Goal: Information Seeking & Learning: Learn about a topic

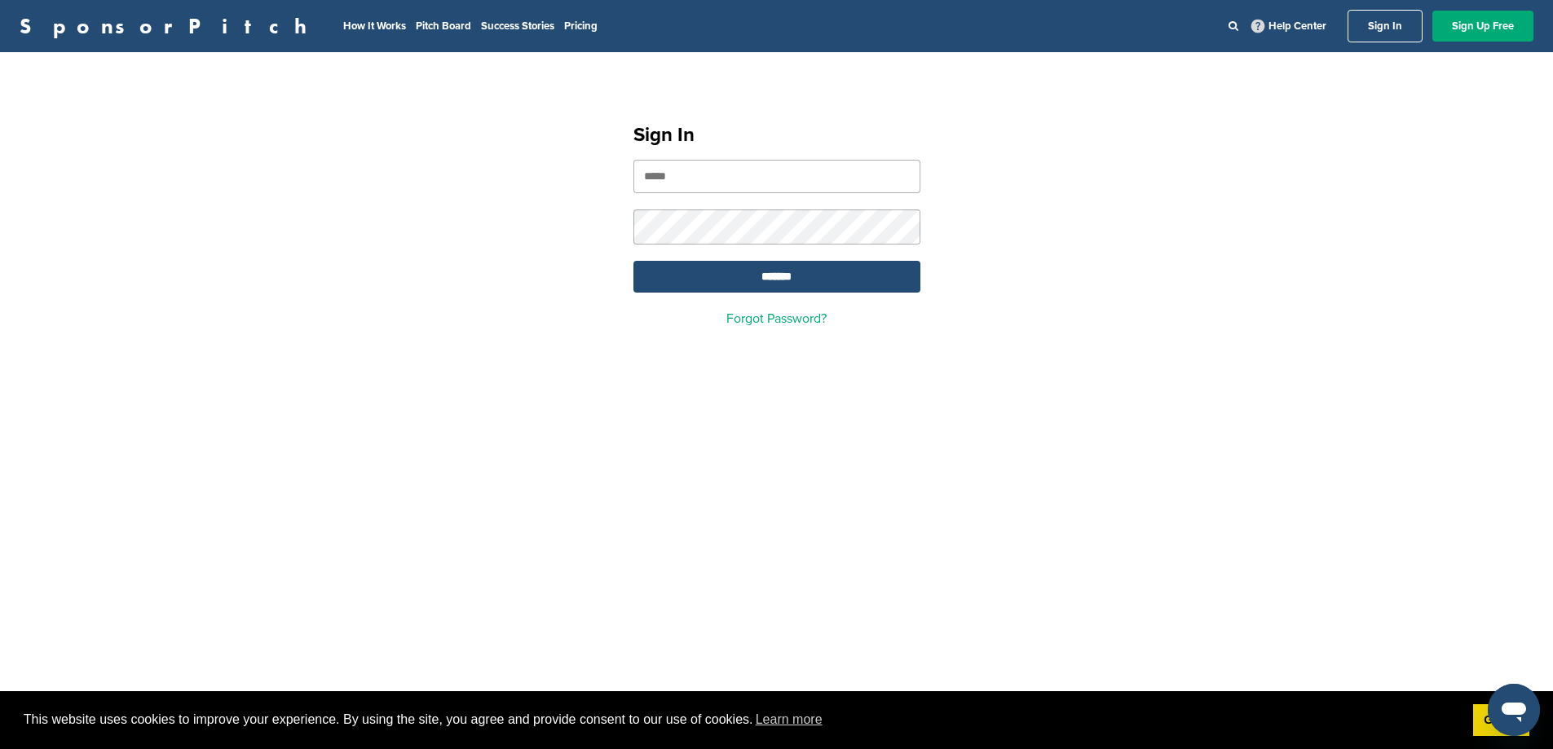
click at [665, 155] on div "Sign In ******* Forgot Password?" at bounding box center [777, 217] width 326 height 253
click at [679, 168] on input "email" at bounding box center [776, 176] width 287 height 33
type input "**********"
click at [633, 261] on input "*******" at bounding box center [776, 277] width 287 height 32
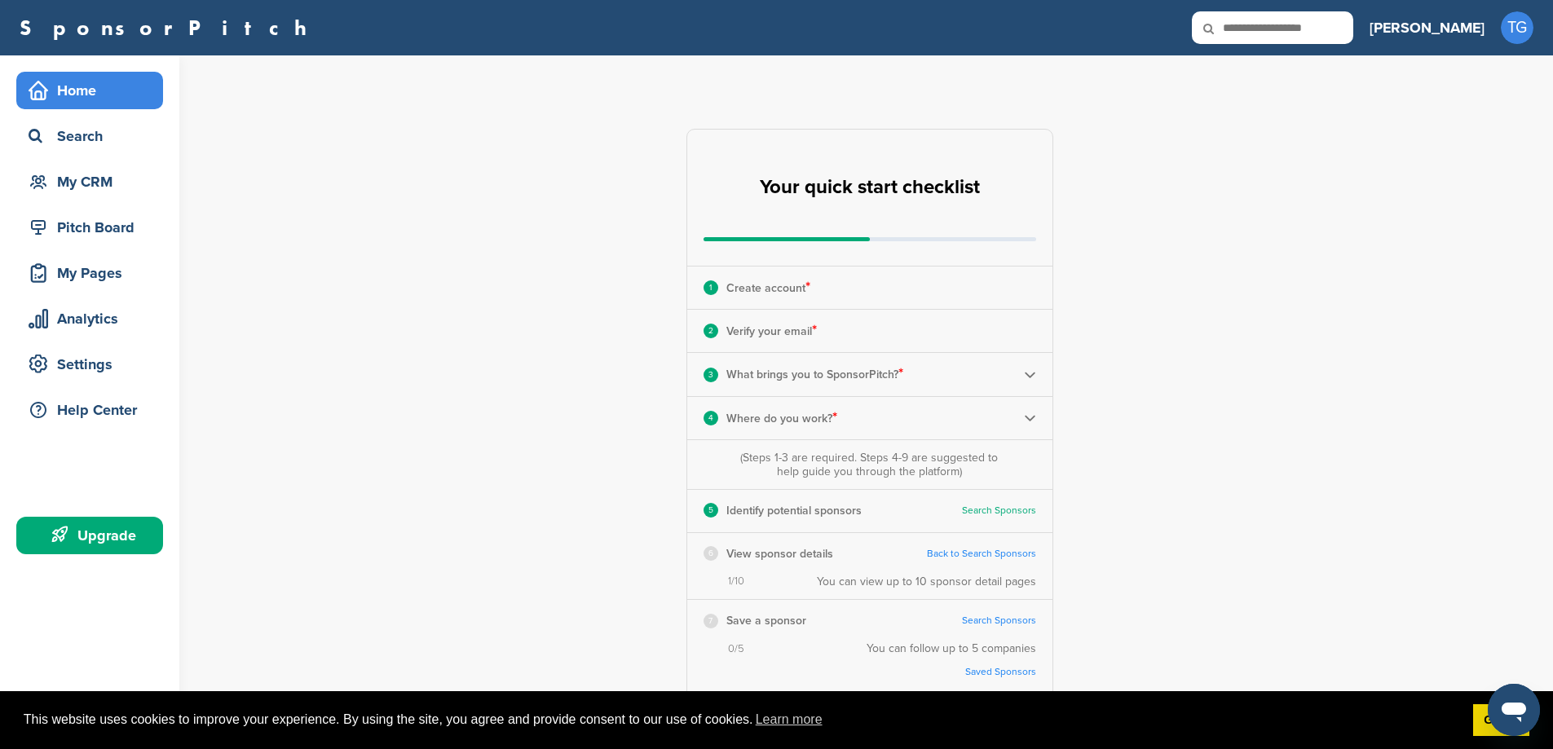
click at [1229, 390] on div "**********" at bounding box center [878, 506] width 1347 height 903
click at [111, 126] on div "Search" at bounding box center [93, 135] width 139 height 29
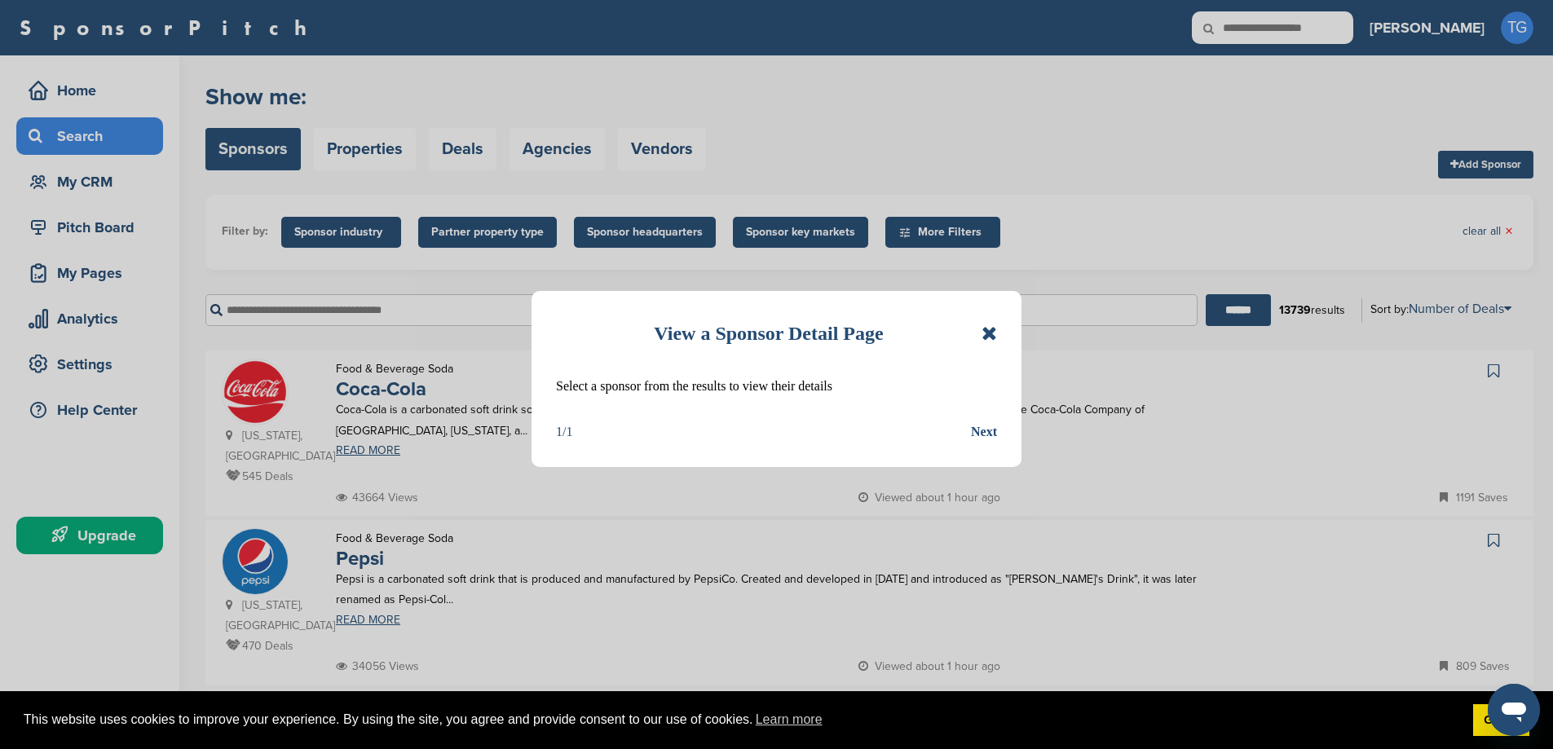
click at [993, 329] on icon at bounding box center [988, 334] width 15 height 20
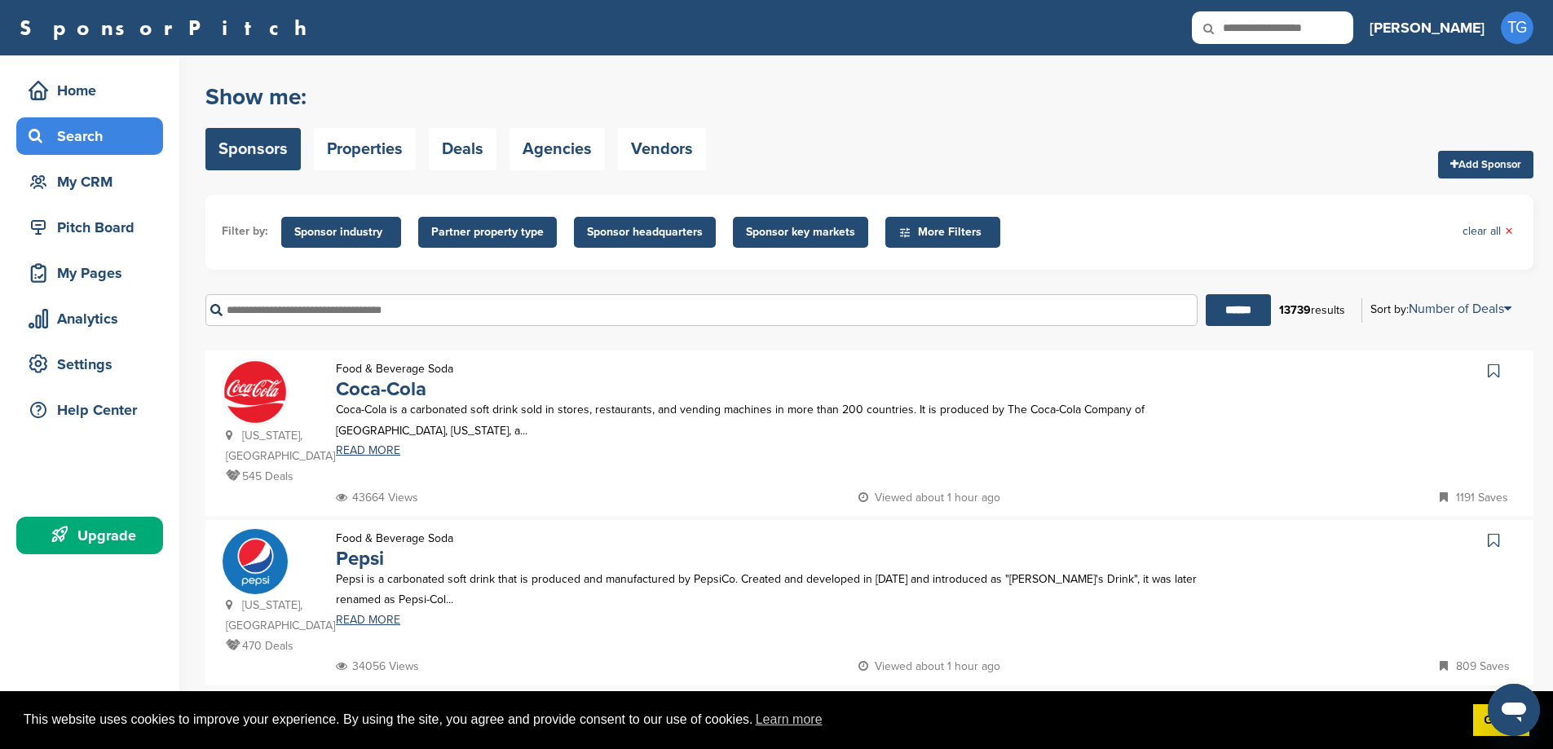
click at [338, 222] on span "Sponsor industry" at bounding box center [341, 232] width 120 height 31
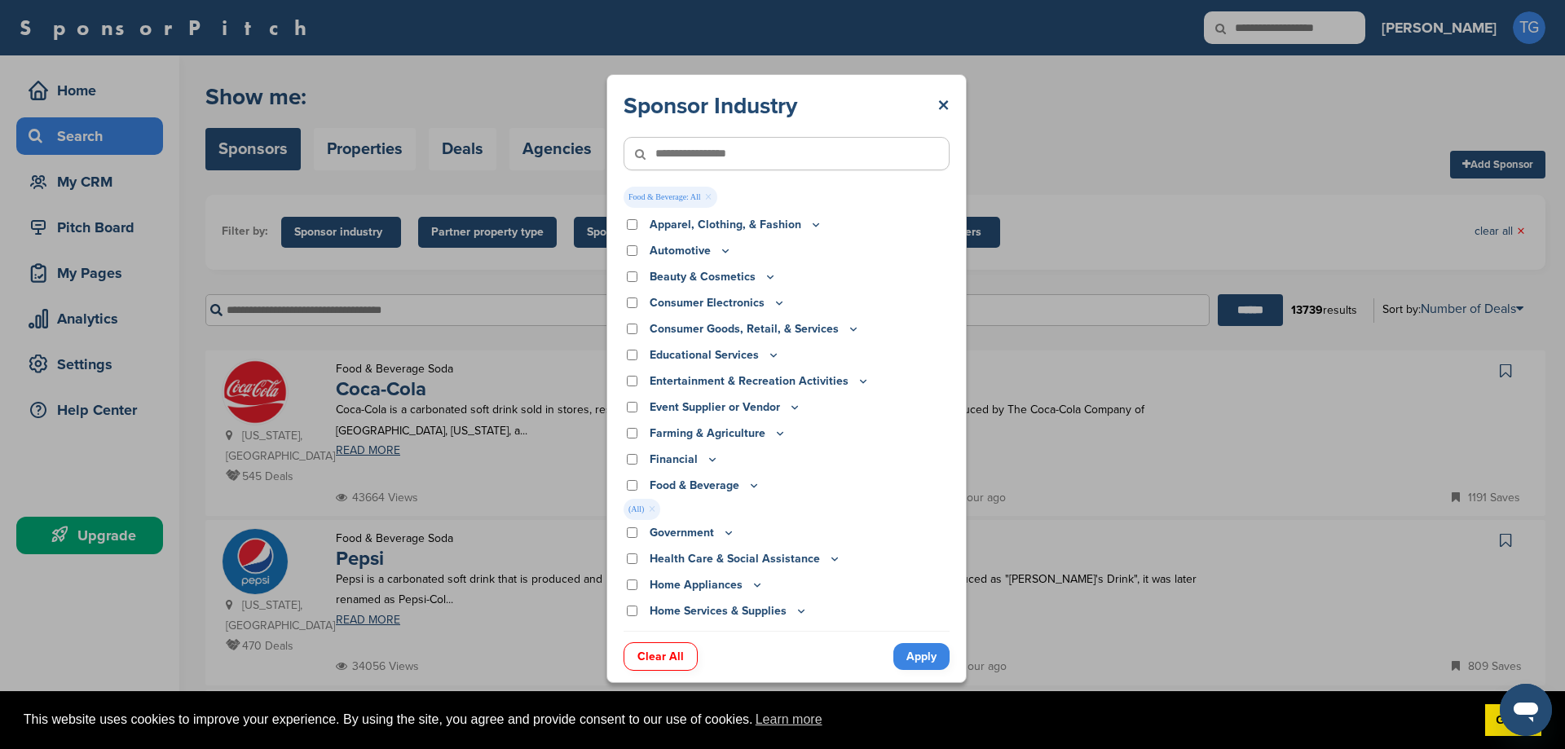
click at [933, 659] on link "Apply" at bounding box center [921, 656] width 56 height 27
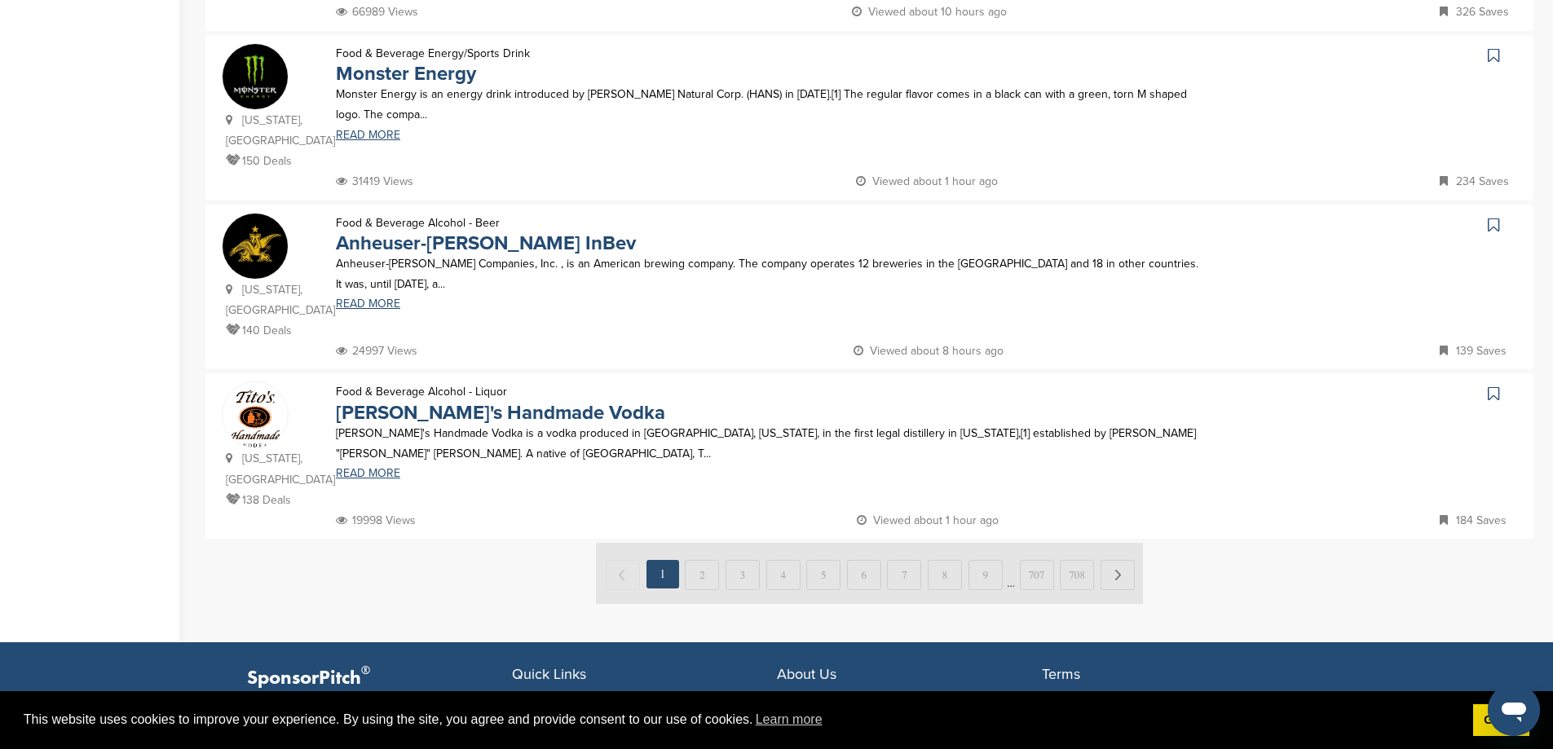
scroll to position [1549, 0]
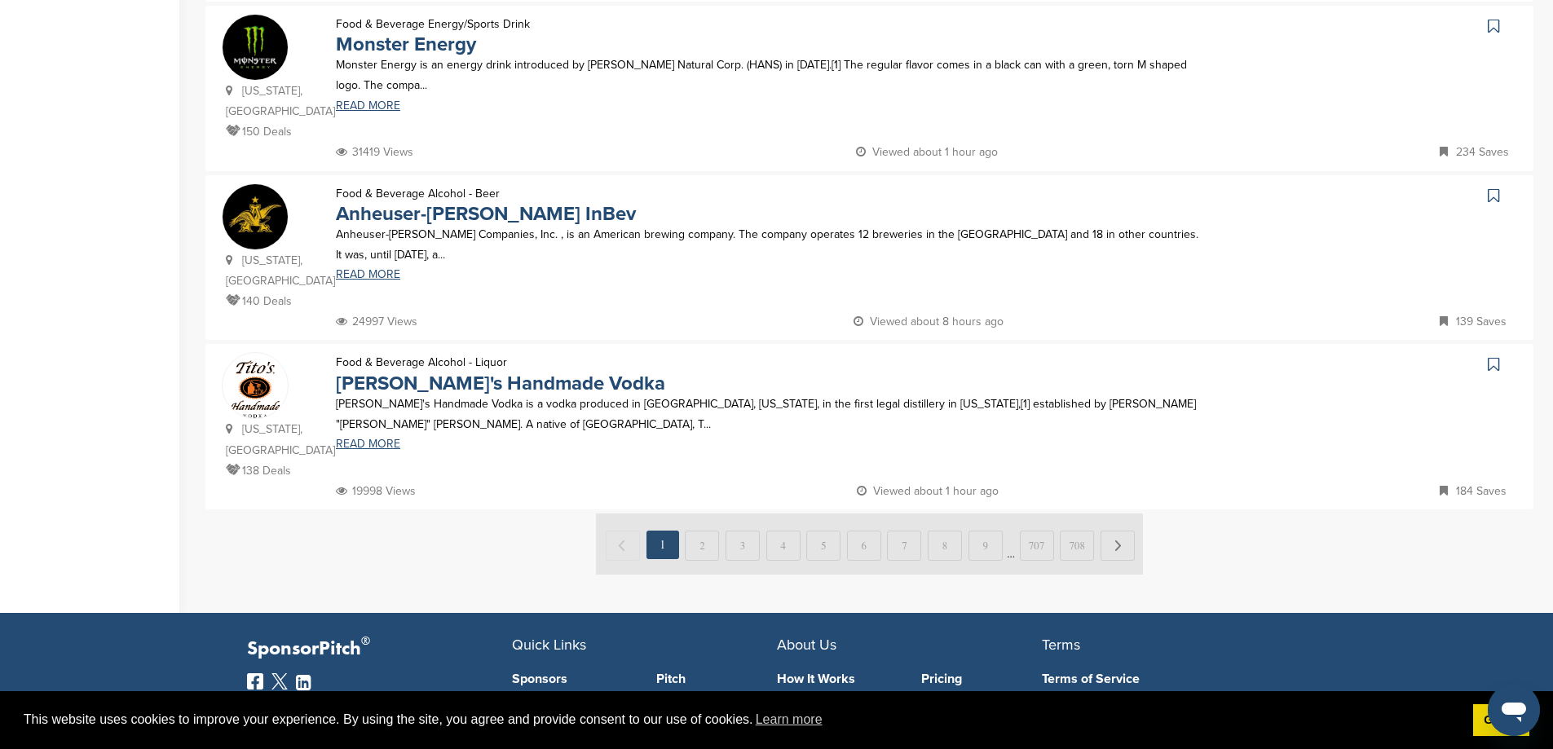
click at [691, 513] on img at bounding box center [869, 543] width 547 height 61
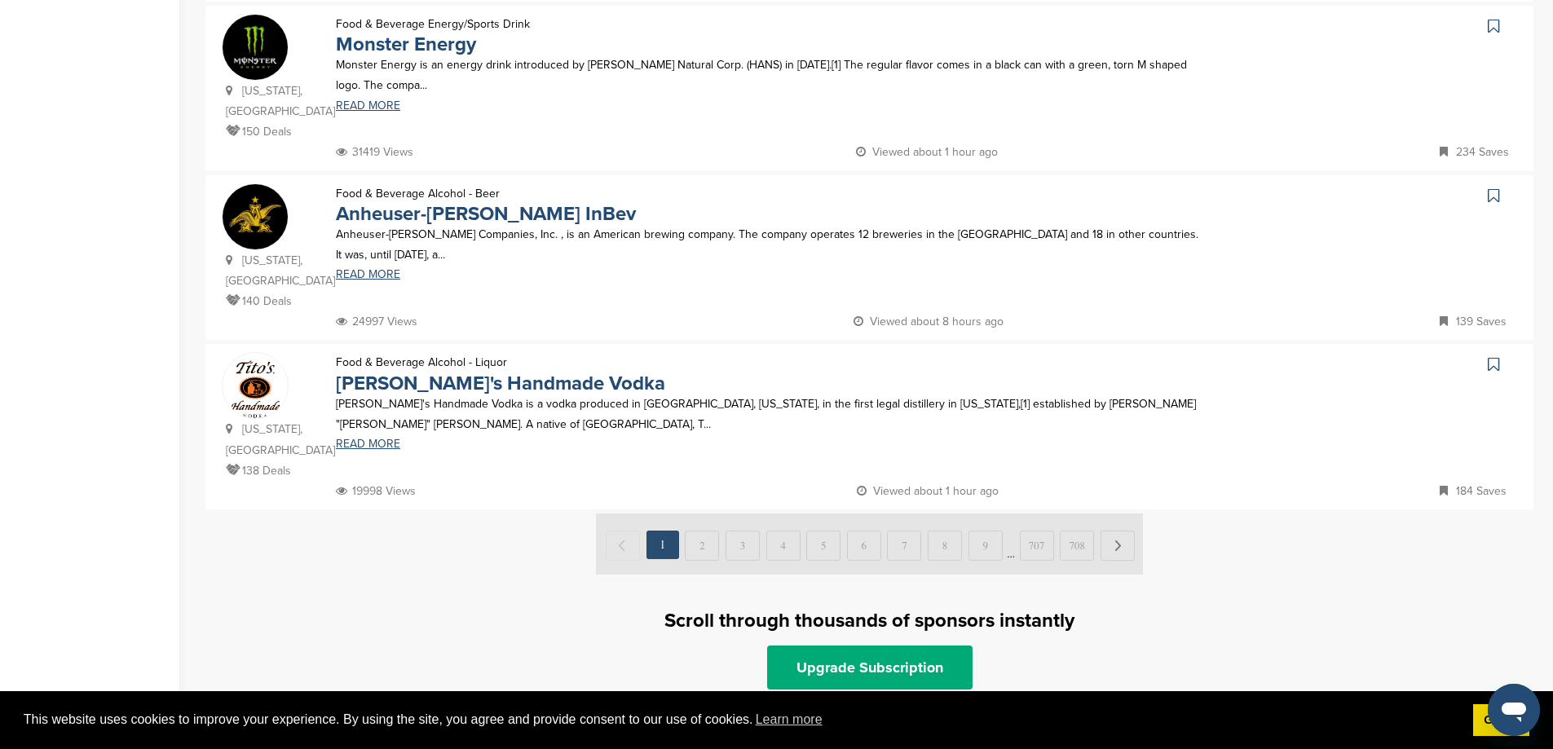
click at [716, 513] on img at bounding box center [869, 543] width 547 height 61
click at [899, 646] on link "Upgrade Subscription" at bounding box center [869, 668] width 205 height 44
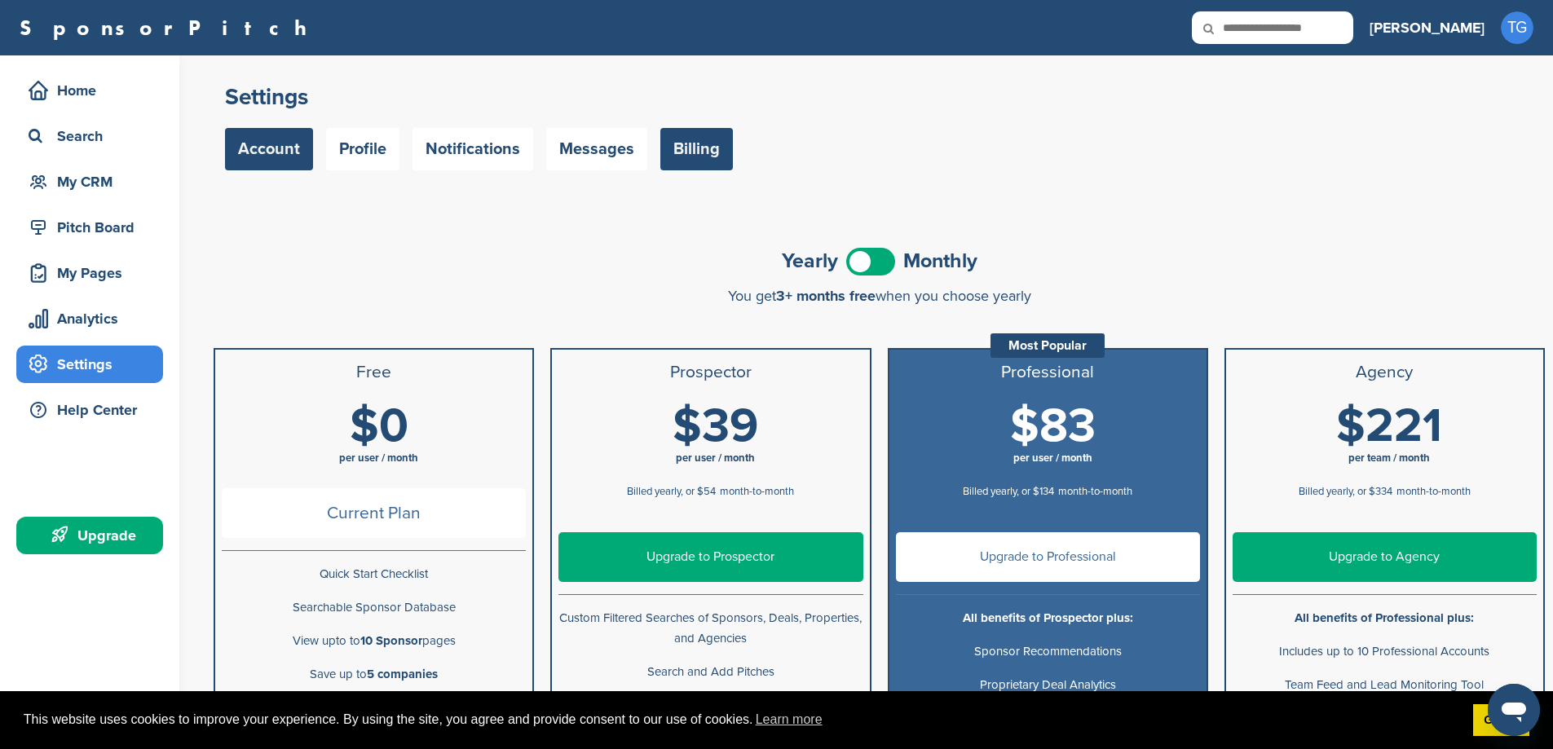
click at [271, 133] on link "Account" at bounding box center [269, 149] width 88 height 42
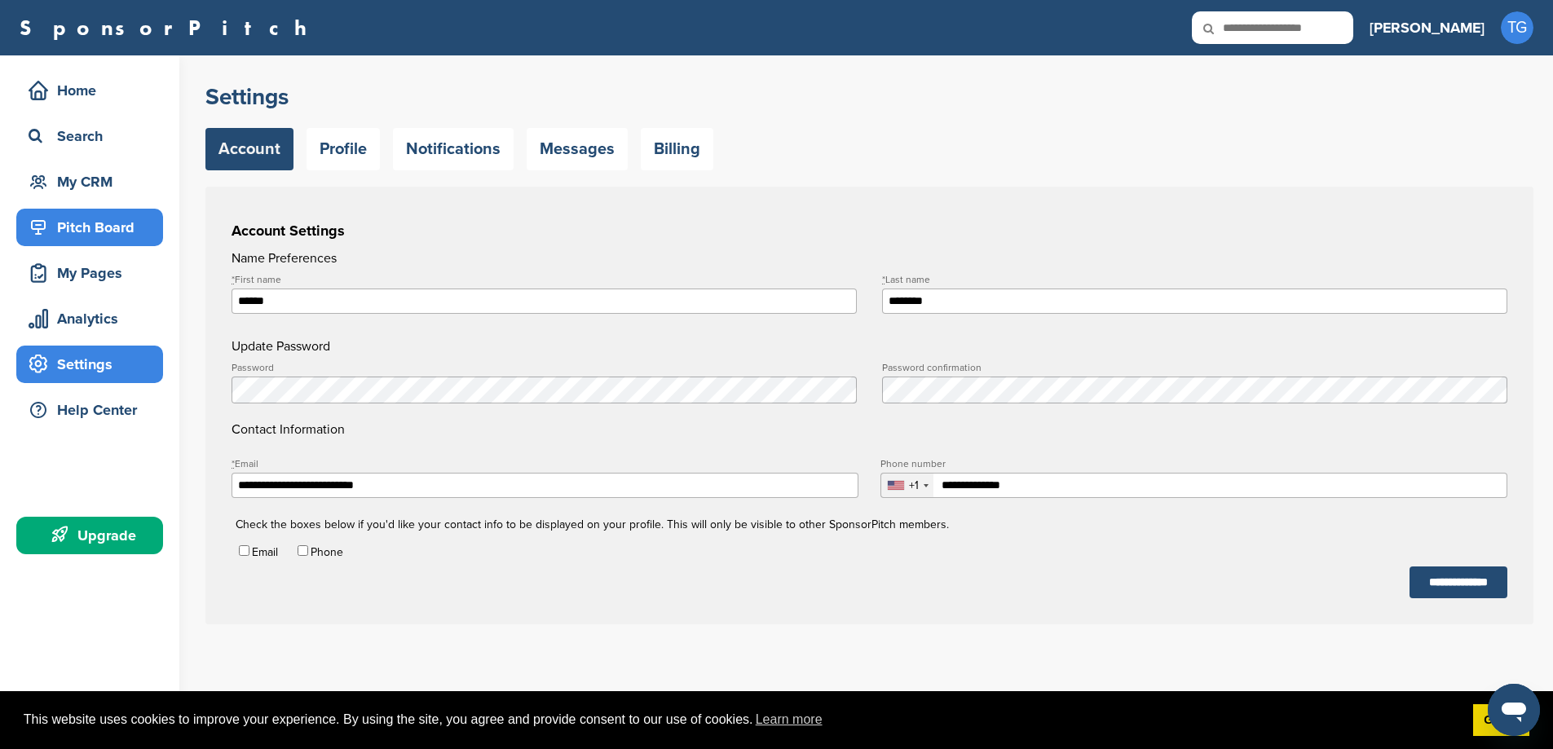
click at [113, 223] on div "Pitch Board" at bounding box center [93, 227] width 139 height 29
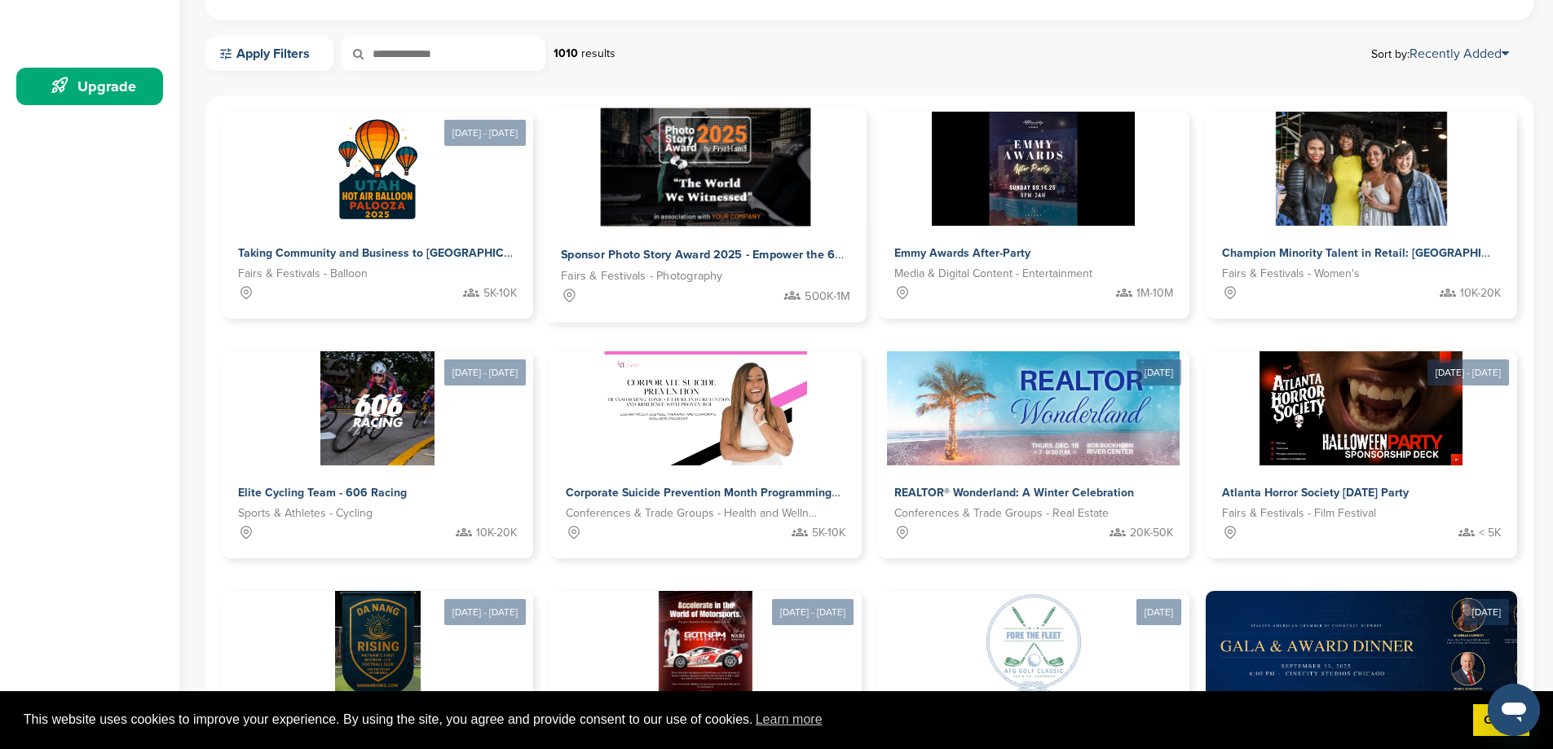
scroll to position [489, 0]
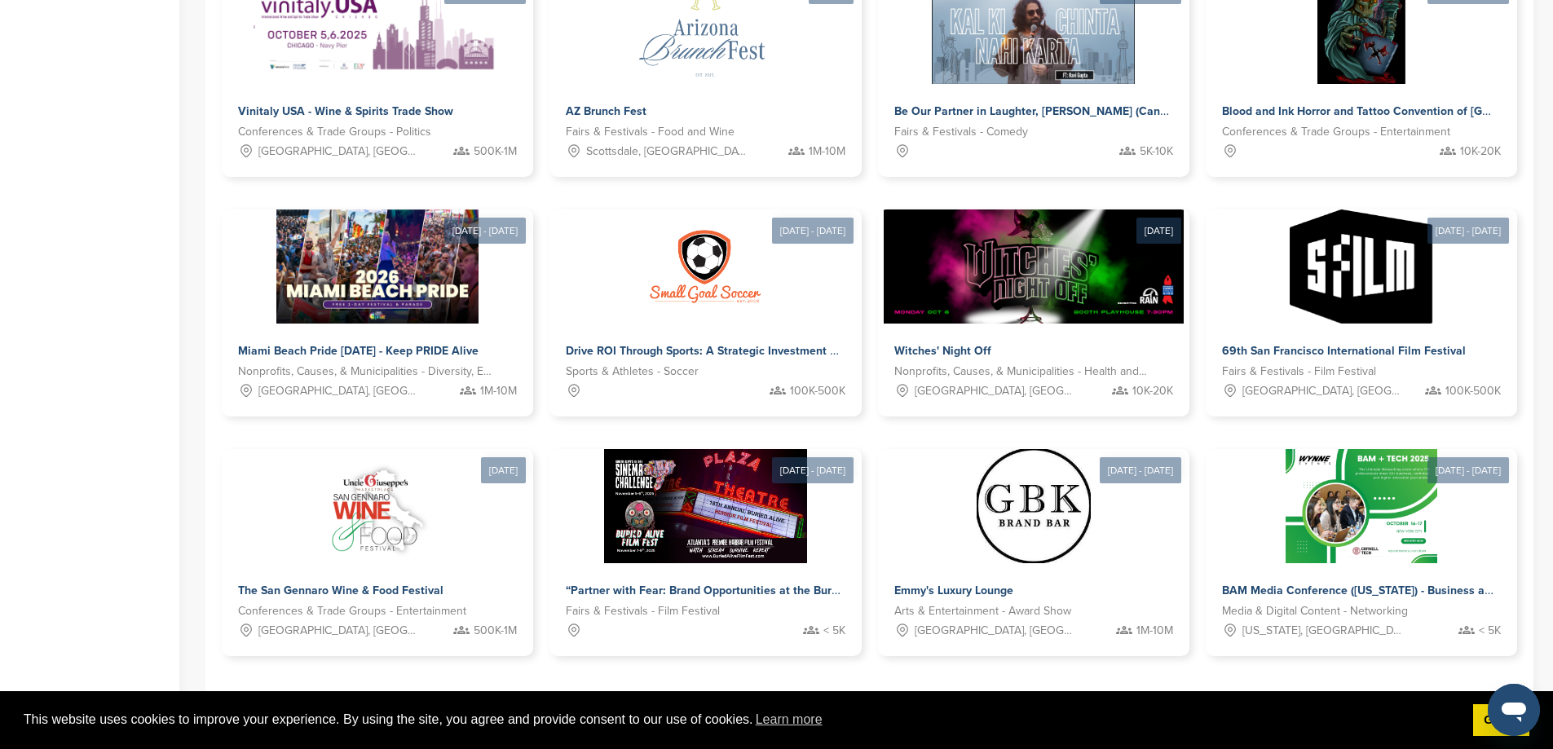
scroll to position [619, 0]
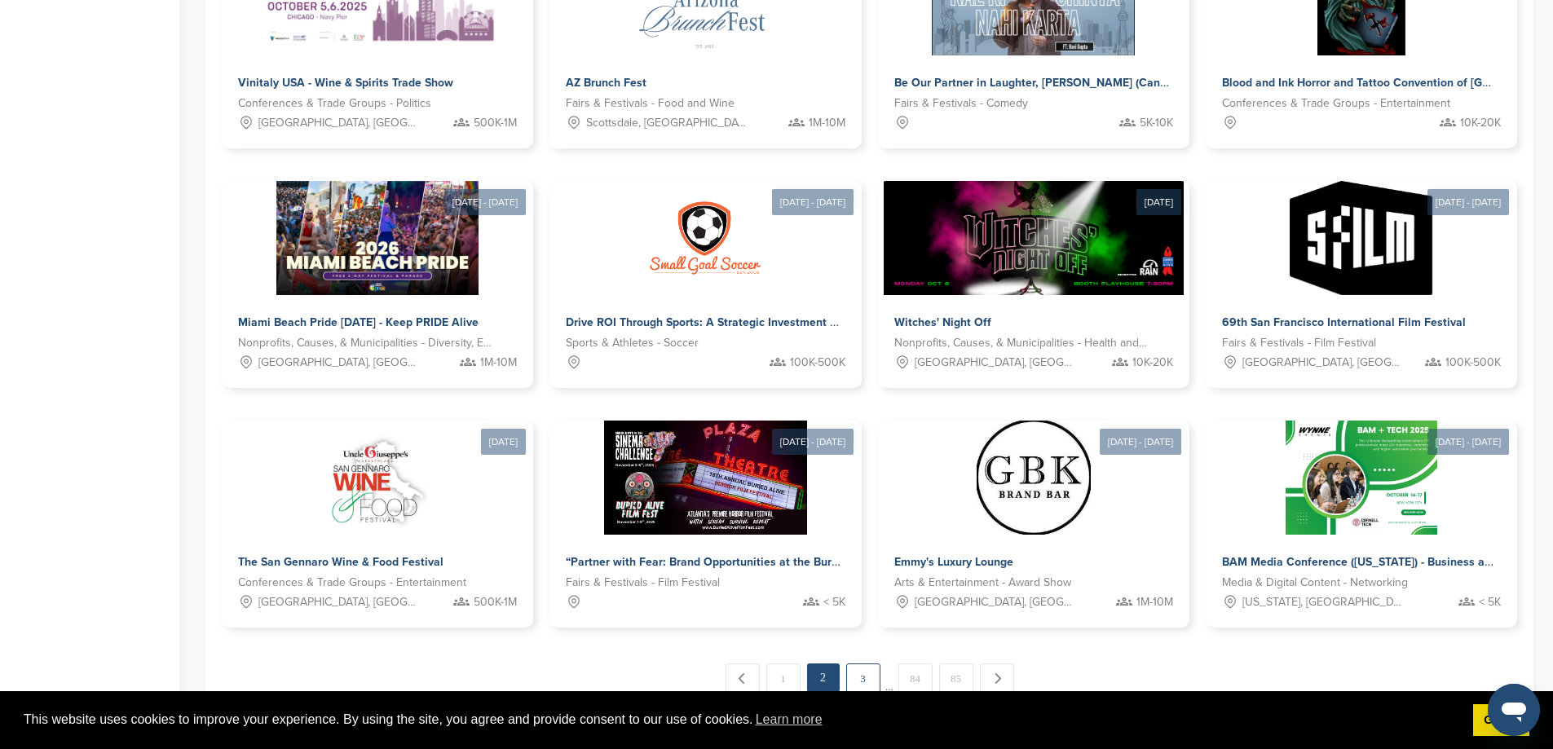
click at [847, 663] on link "3" at bounding box center [863, 678] width 34 height 30
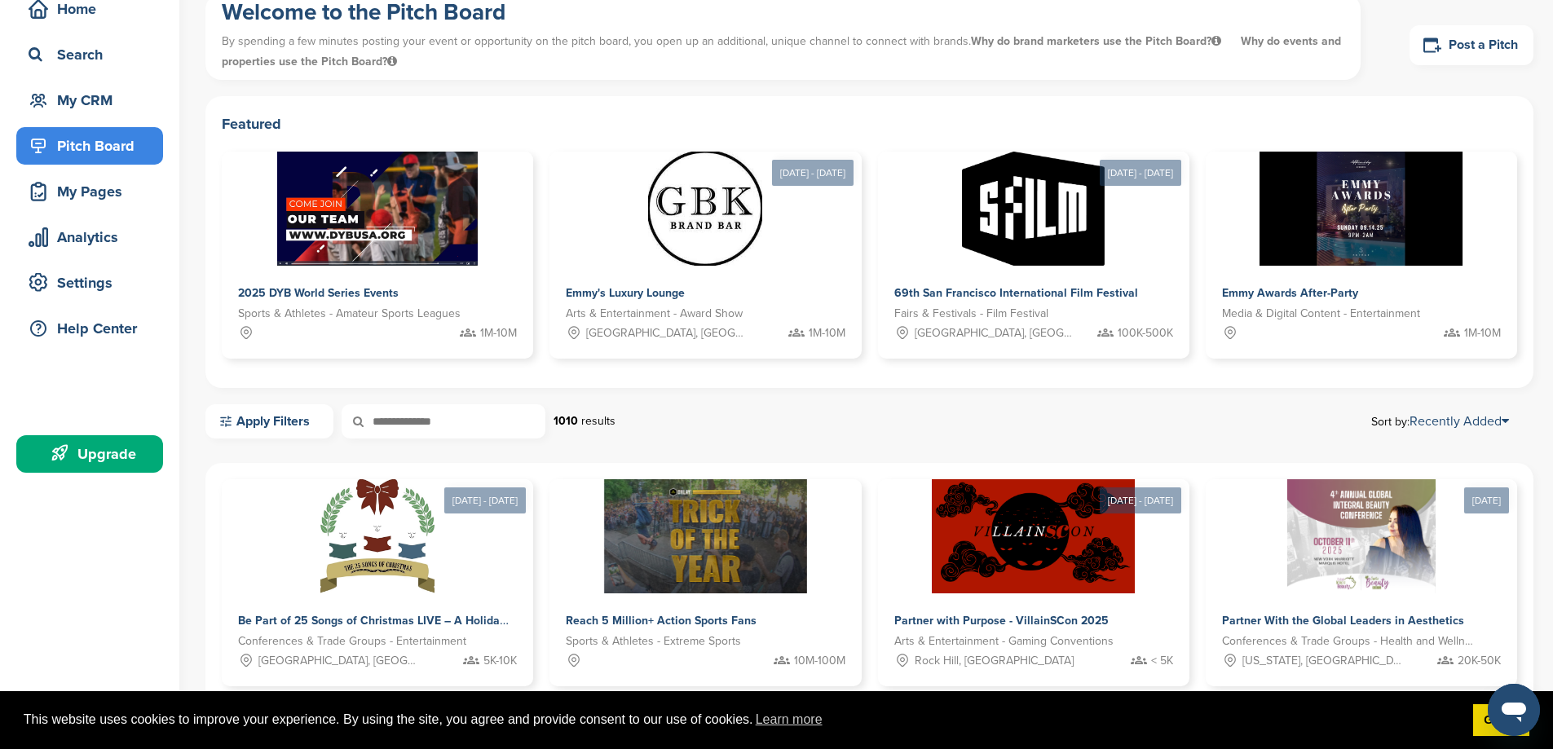
scroll to position [0, 0]
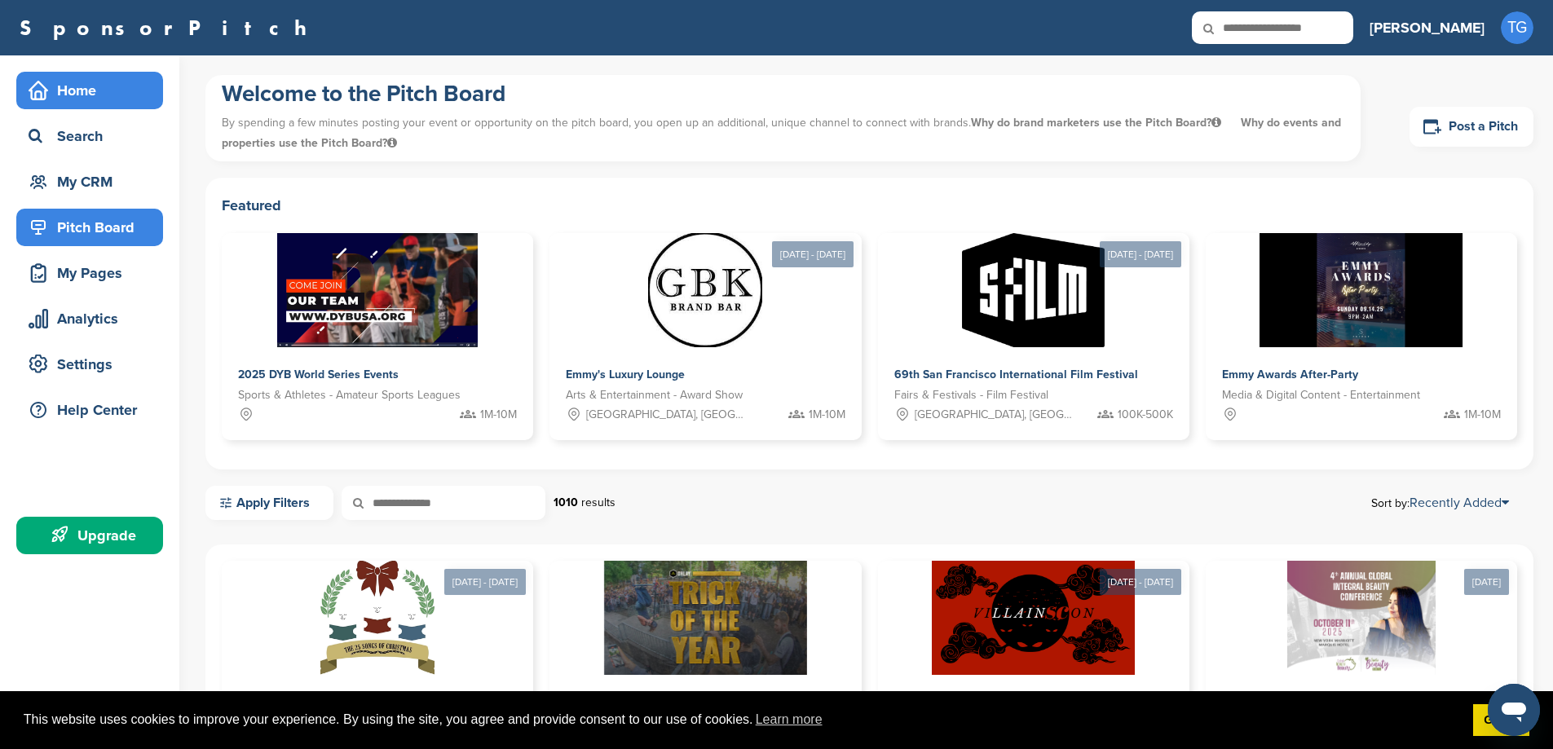
click at [82, 87] on div "Home" at bounding box center [93, 90] width 139 height 29
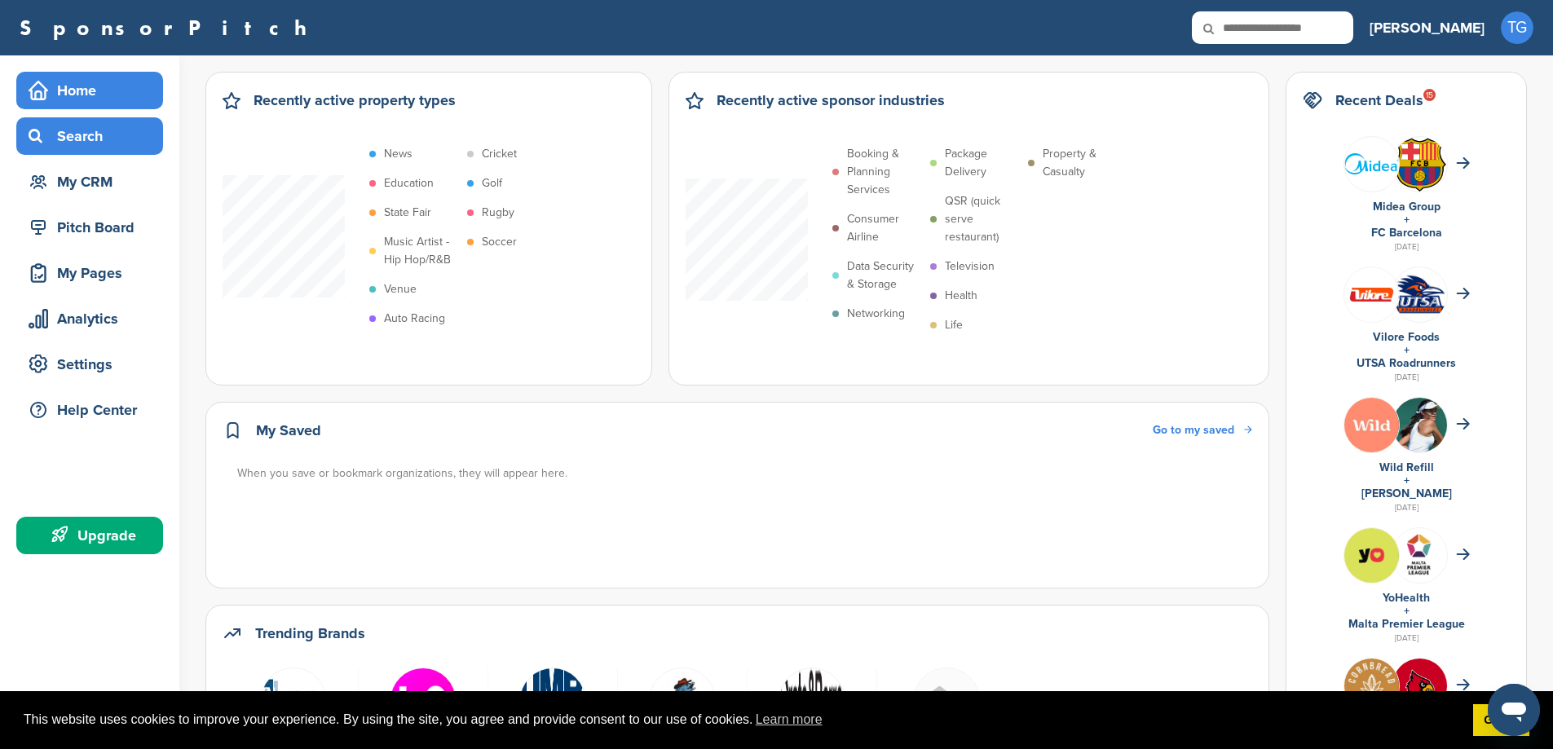
click at [107, 140] on div "Search" at bounding box center [93, 135] width 139 height 29
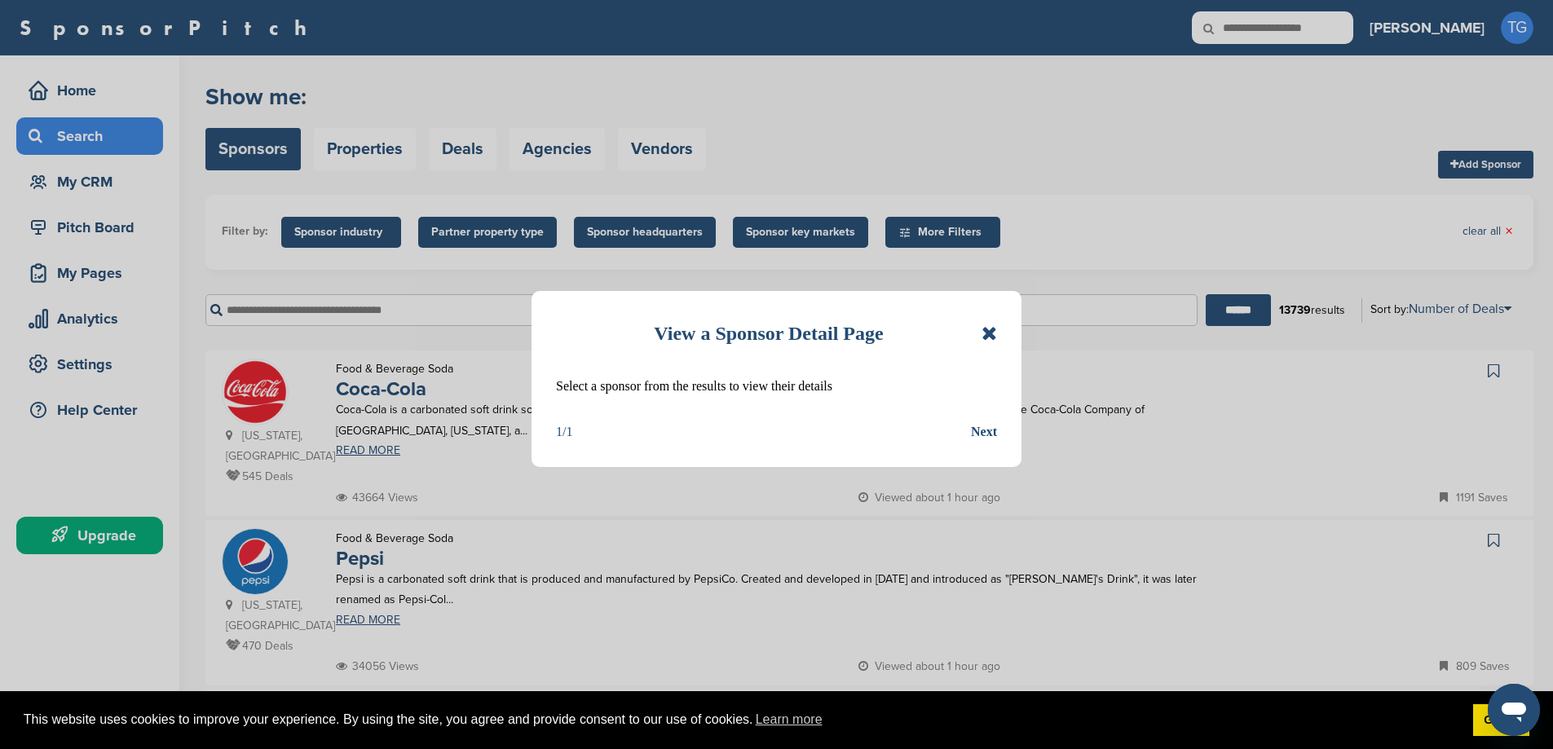
click at [991, 332] on icon at bounding box center [988, 334] width 15 height 20
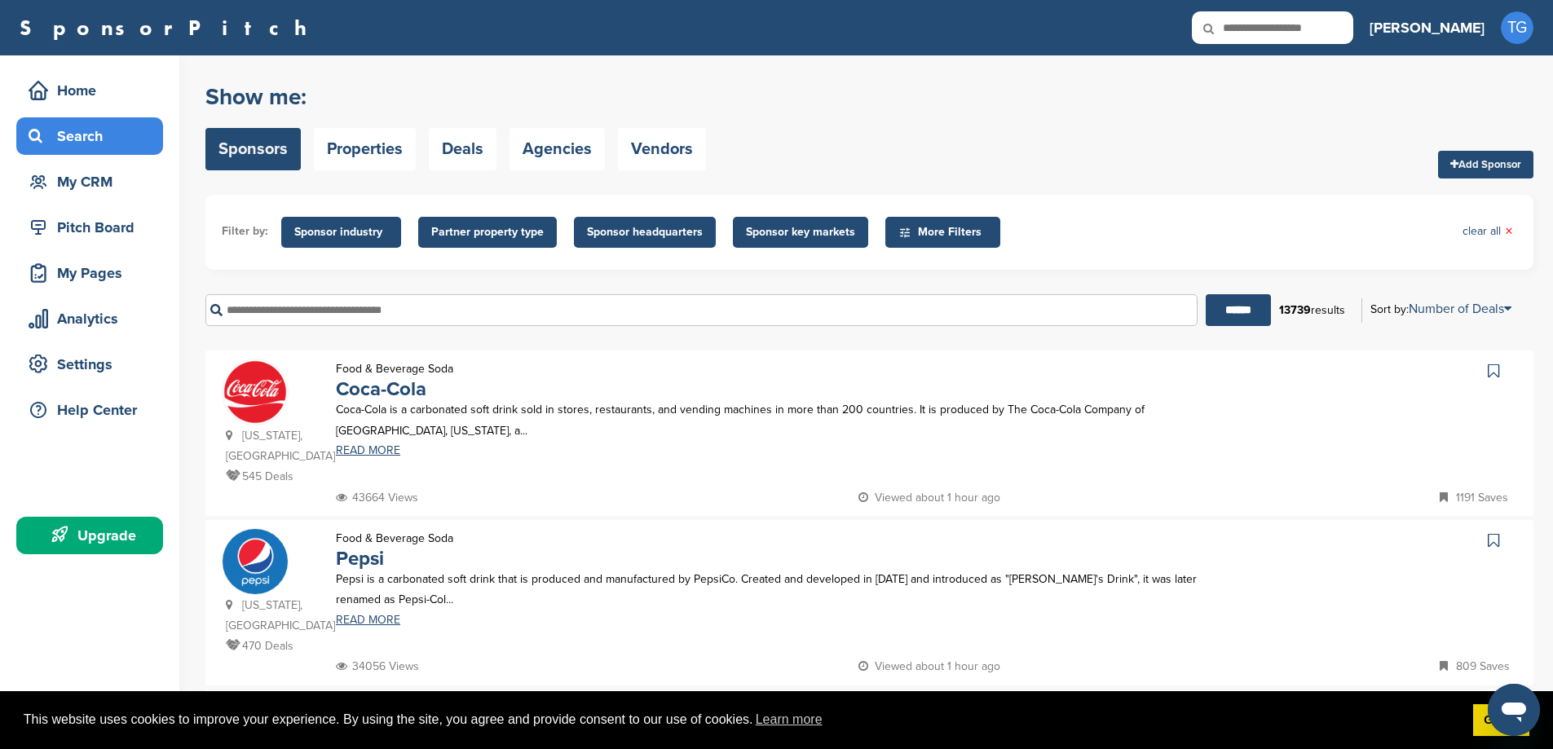
click at [347, 238] on span "Sponsor industry" at bounding box center [341, 232] width 94 height 18
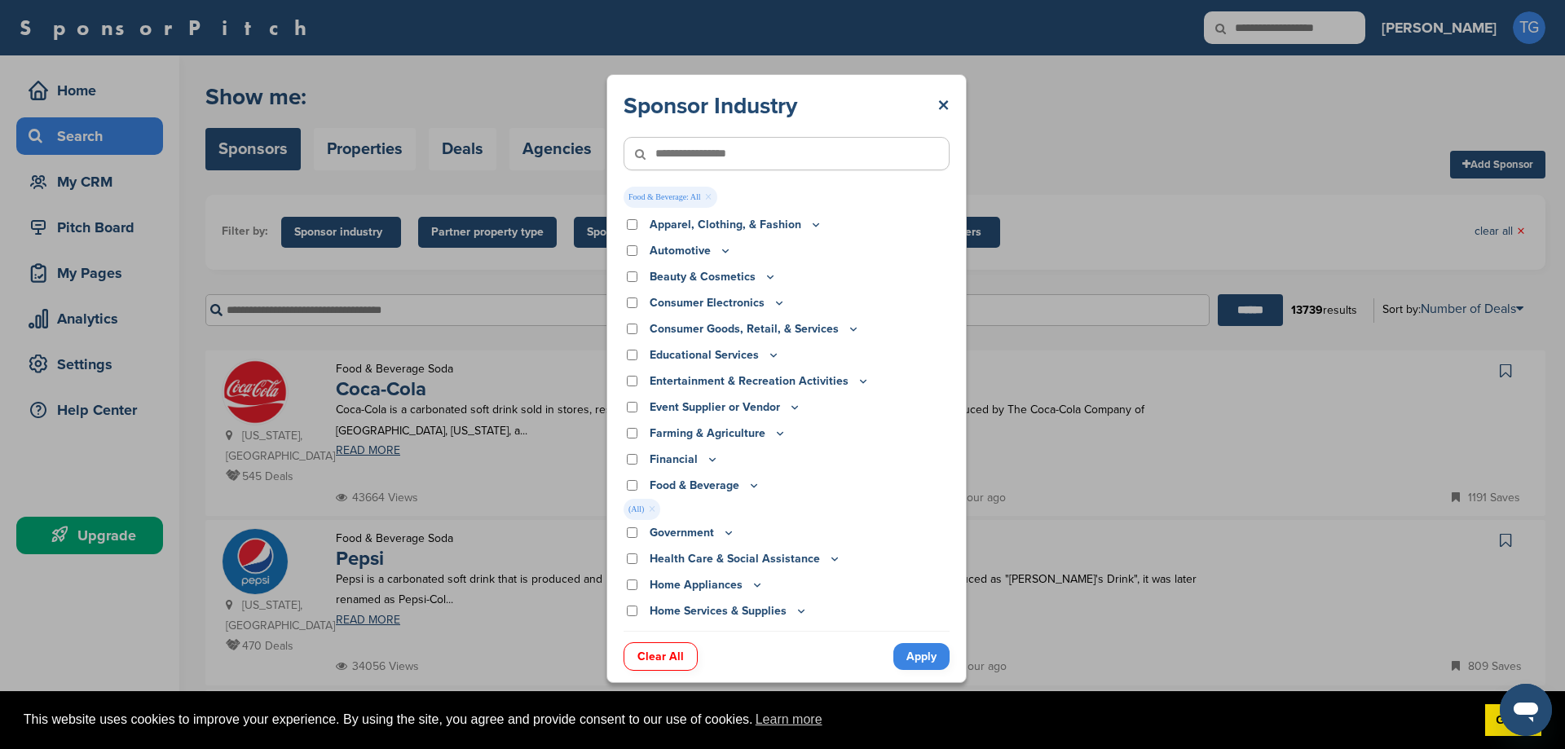
click at [919, 646] on link "Apply" at bounding box center [921, 656] width 56 height 27
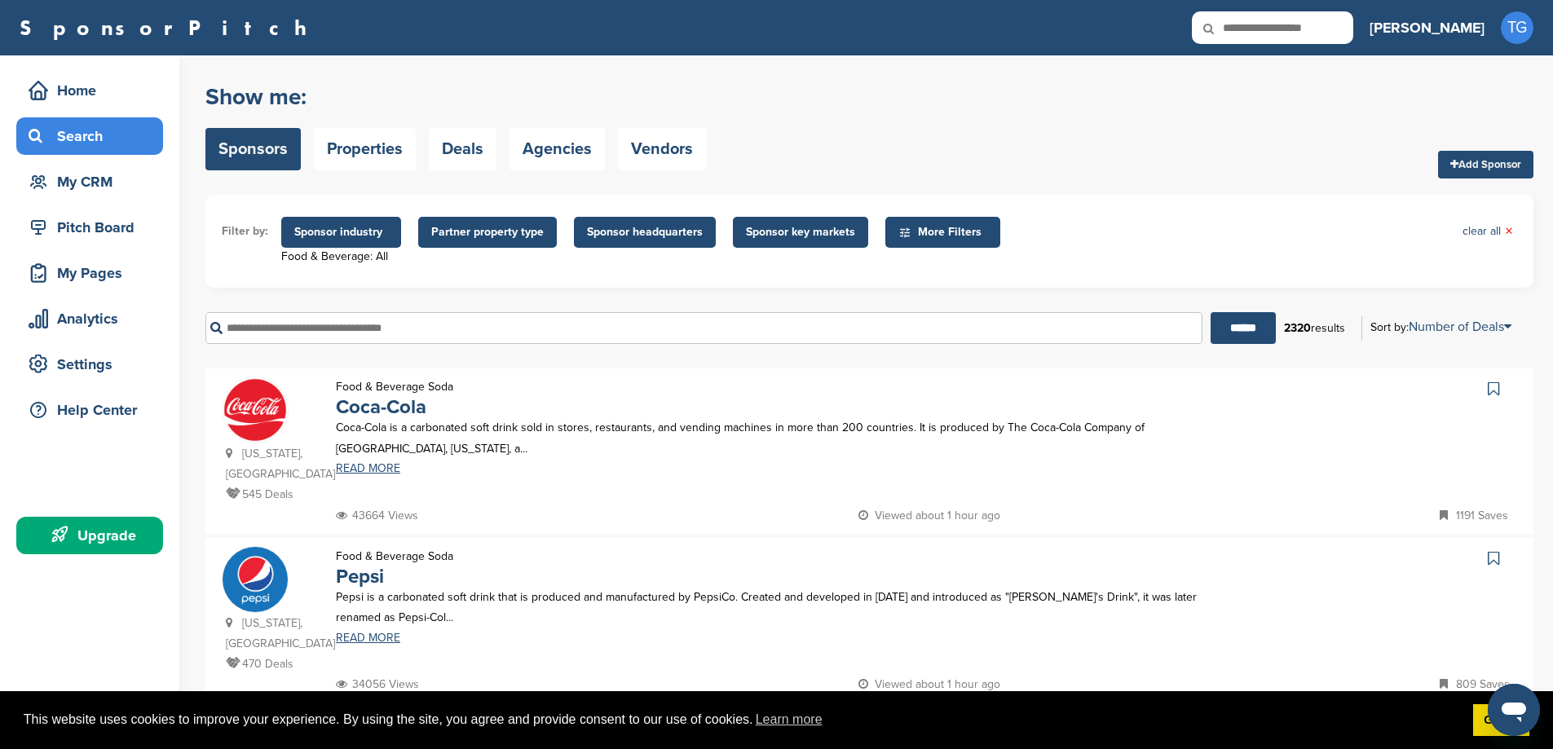
click at [365, 227] on span "Sponsor industry" at bounding box center [341, 232] width 94 height 18
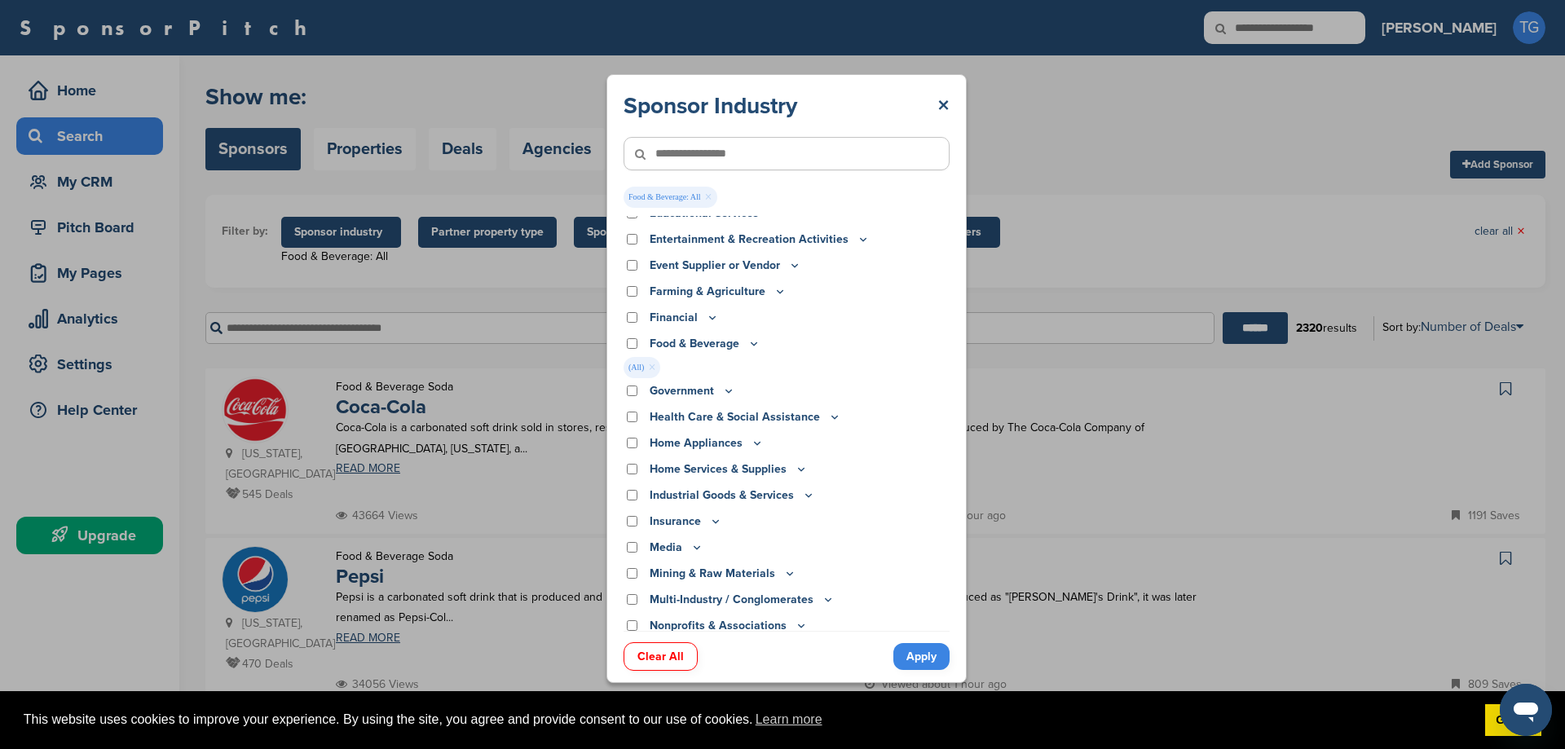
scroll to position [113, 0]
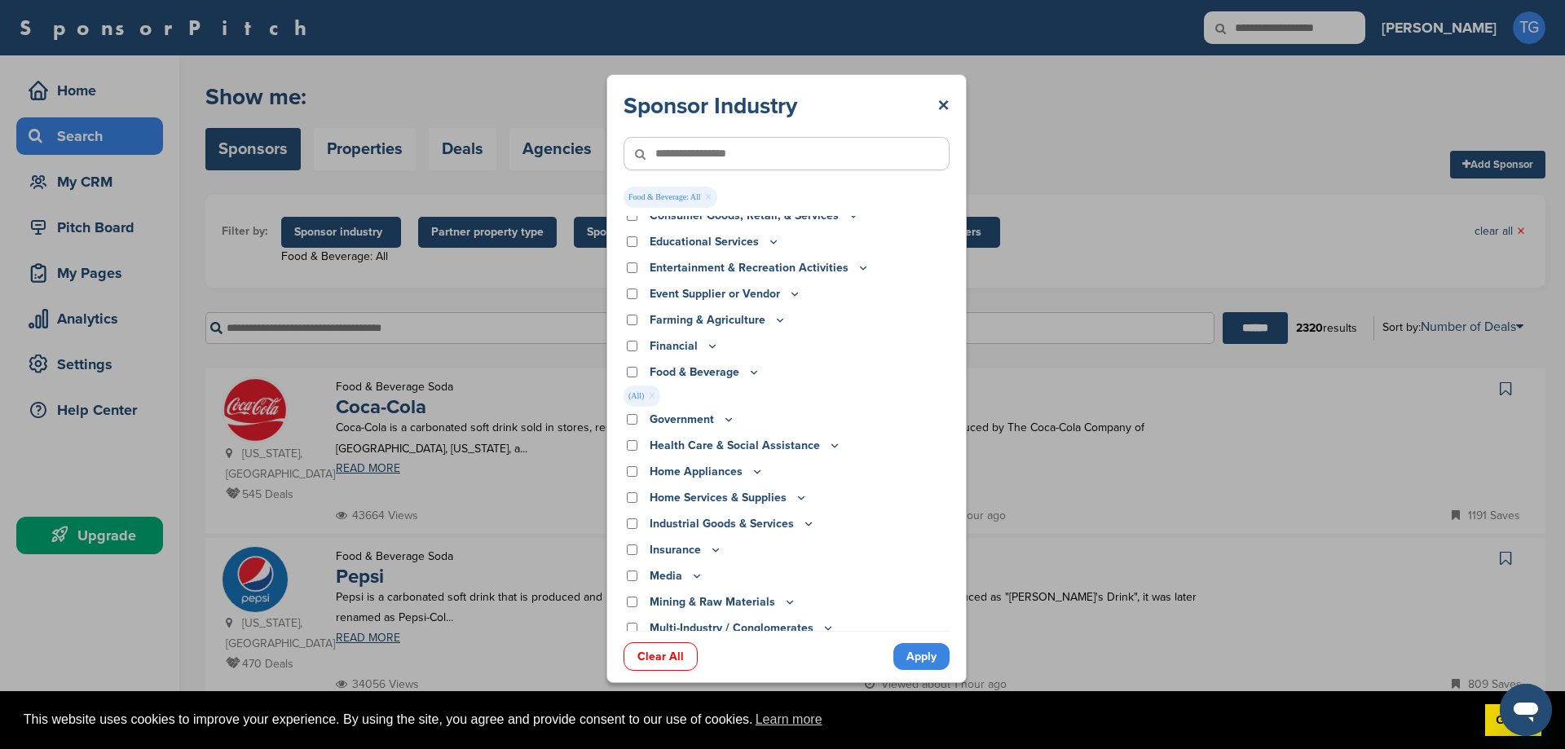
click at [631, 369] on div "Food & Beverage" at bounding box center [787, 373] width 326 height 18
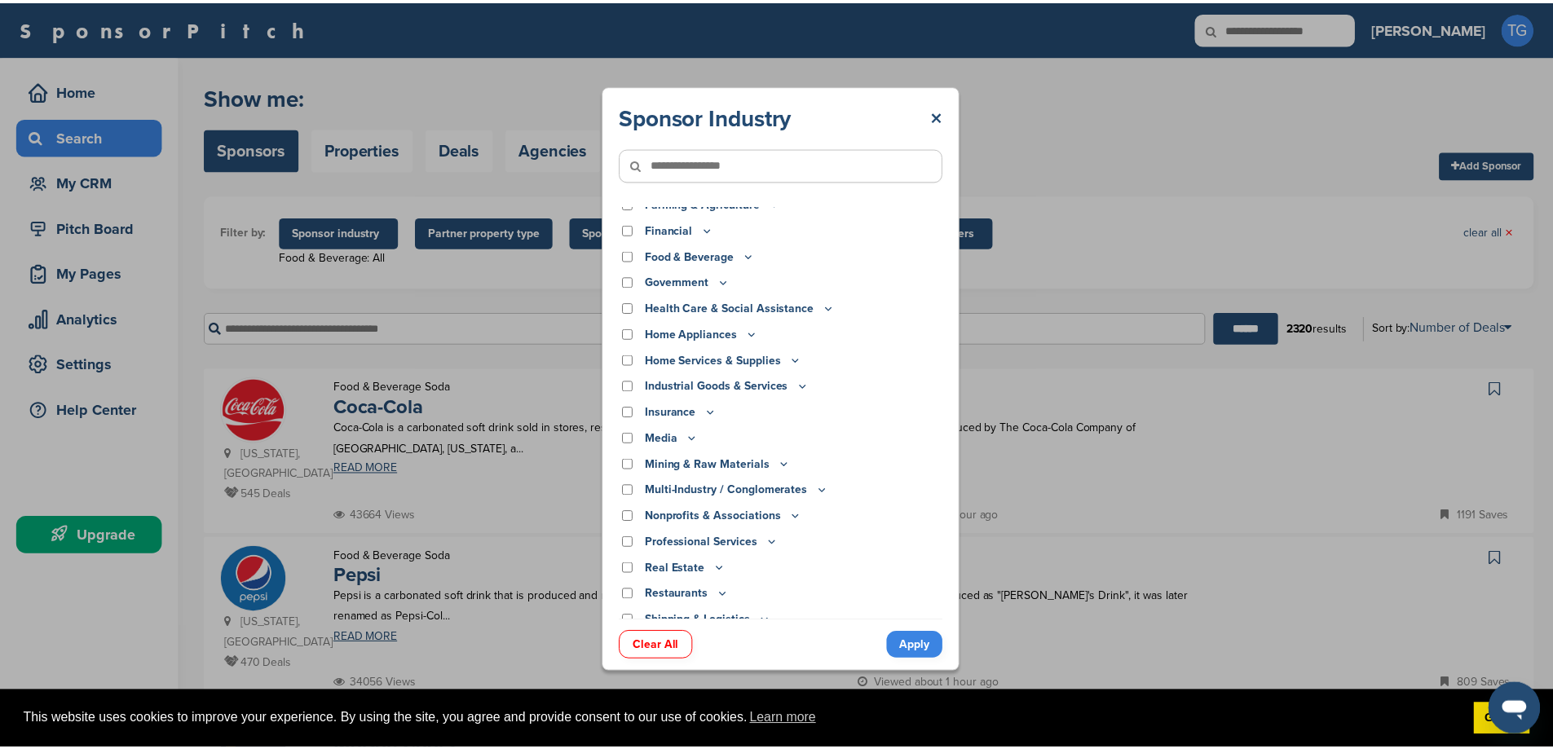
scroll to position [337, 0]
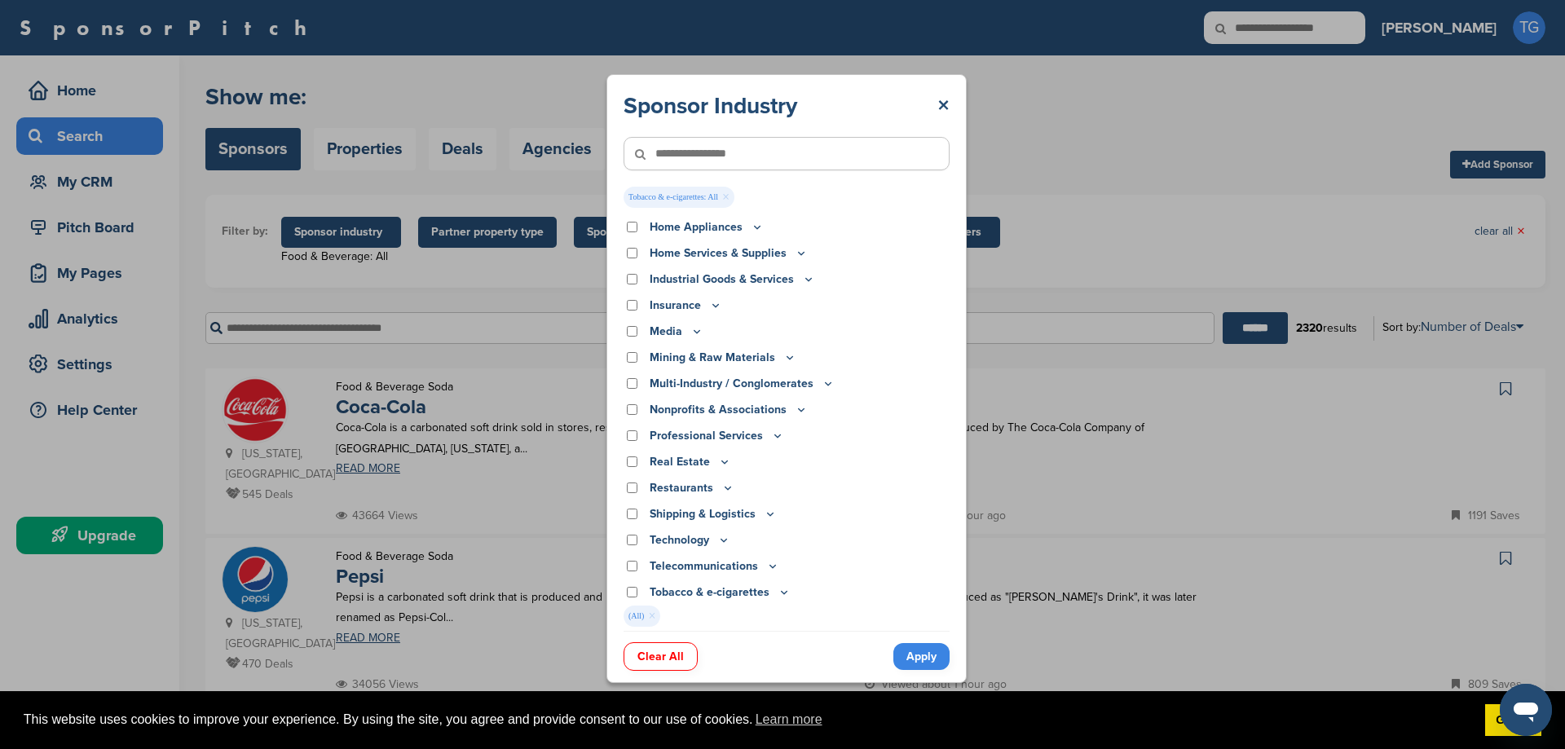
click at [918, 661] on link "Apply" at bounding box center [921, 656] width 56 height 27
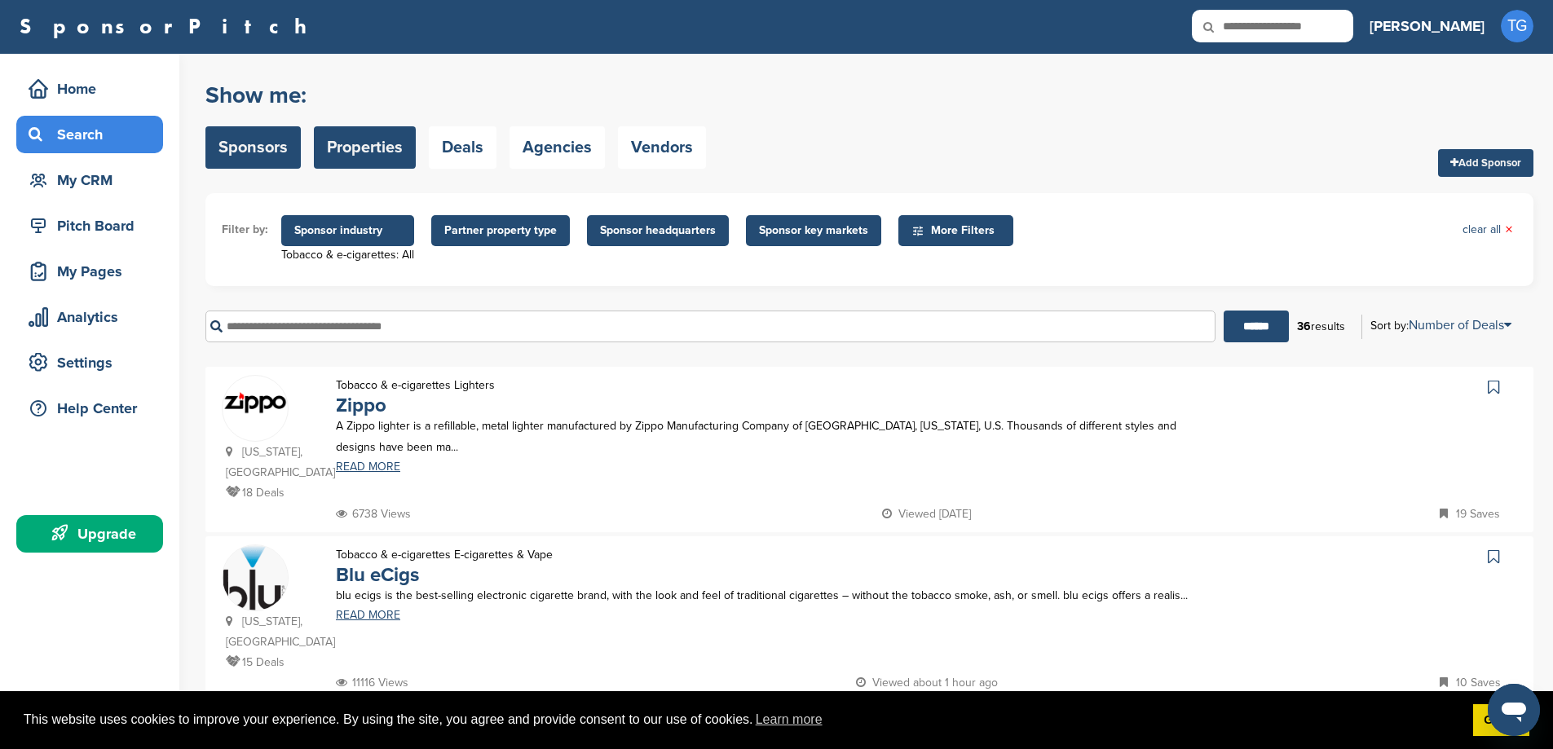
scroll to position [0, 0]
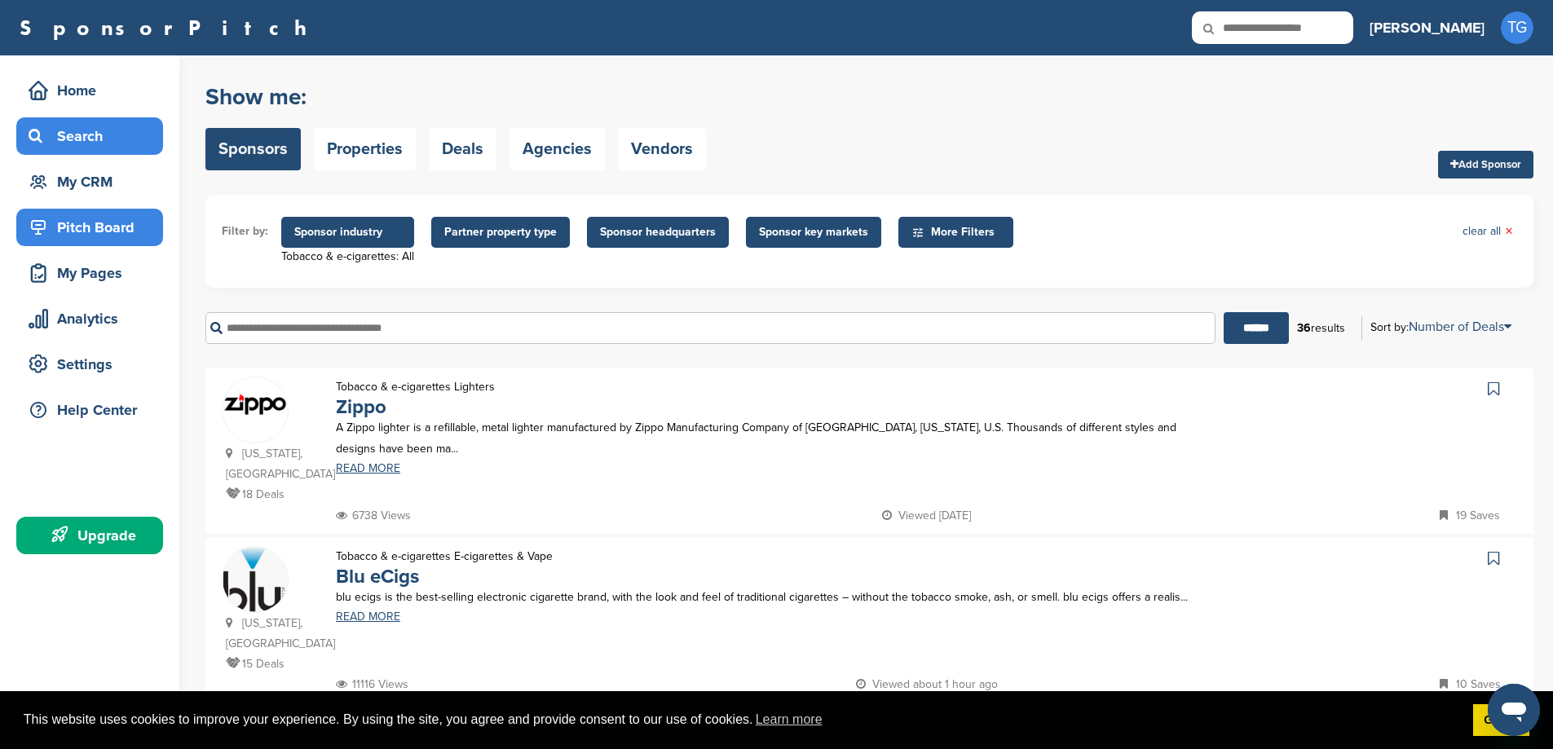
click at [117, 223] on div "Pitch Board" at bounding box center [93, 227] width 139 height 29
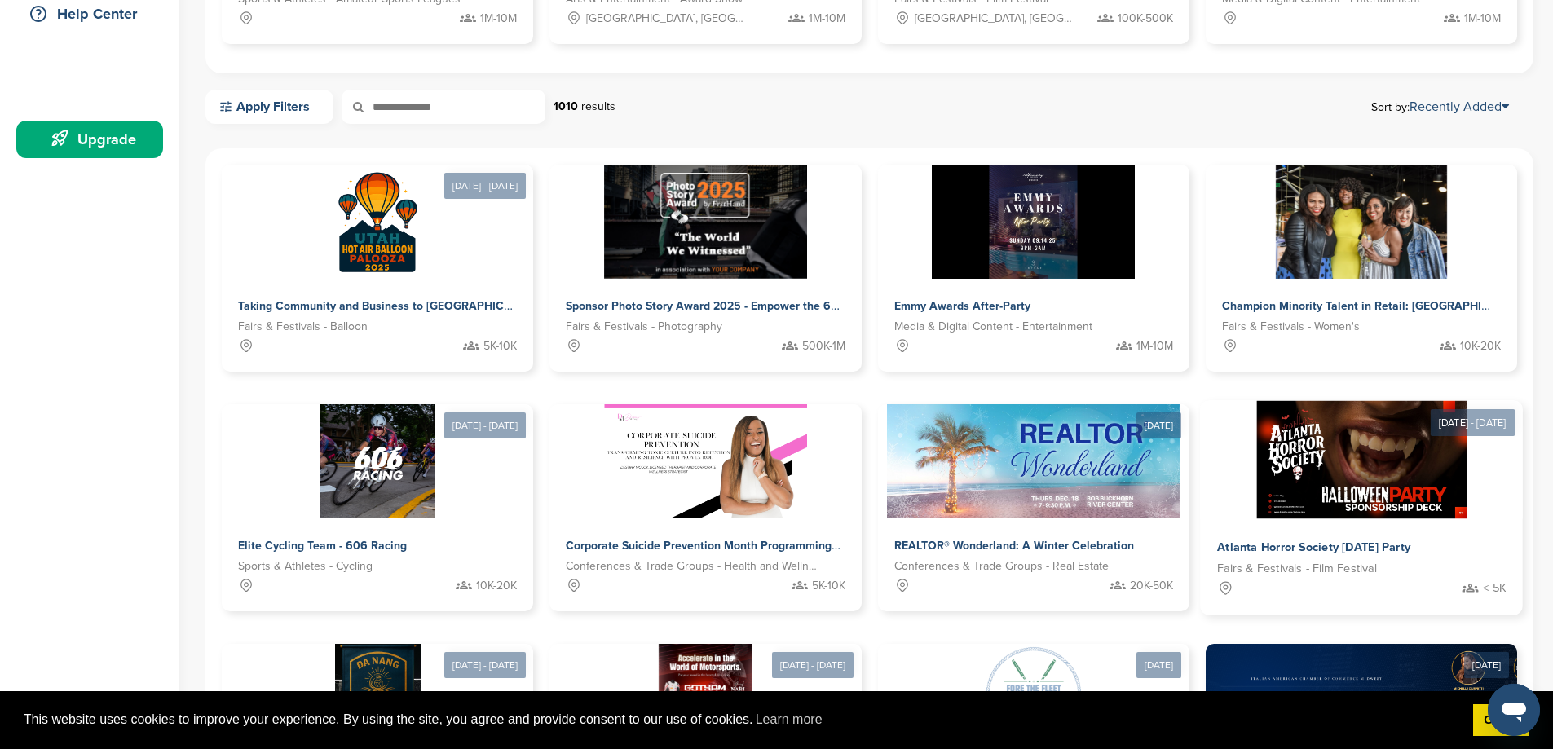
scroll to position [408, 0]
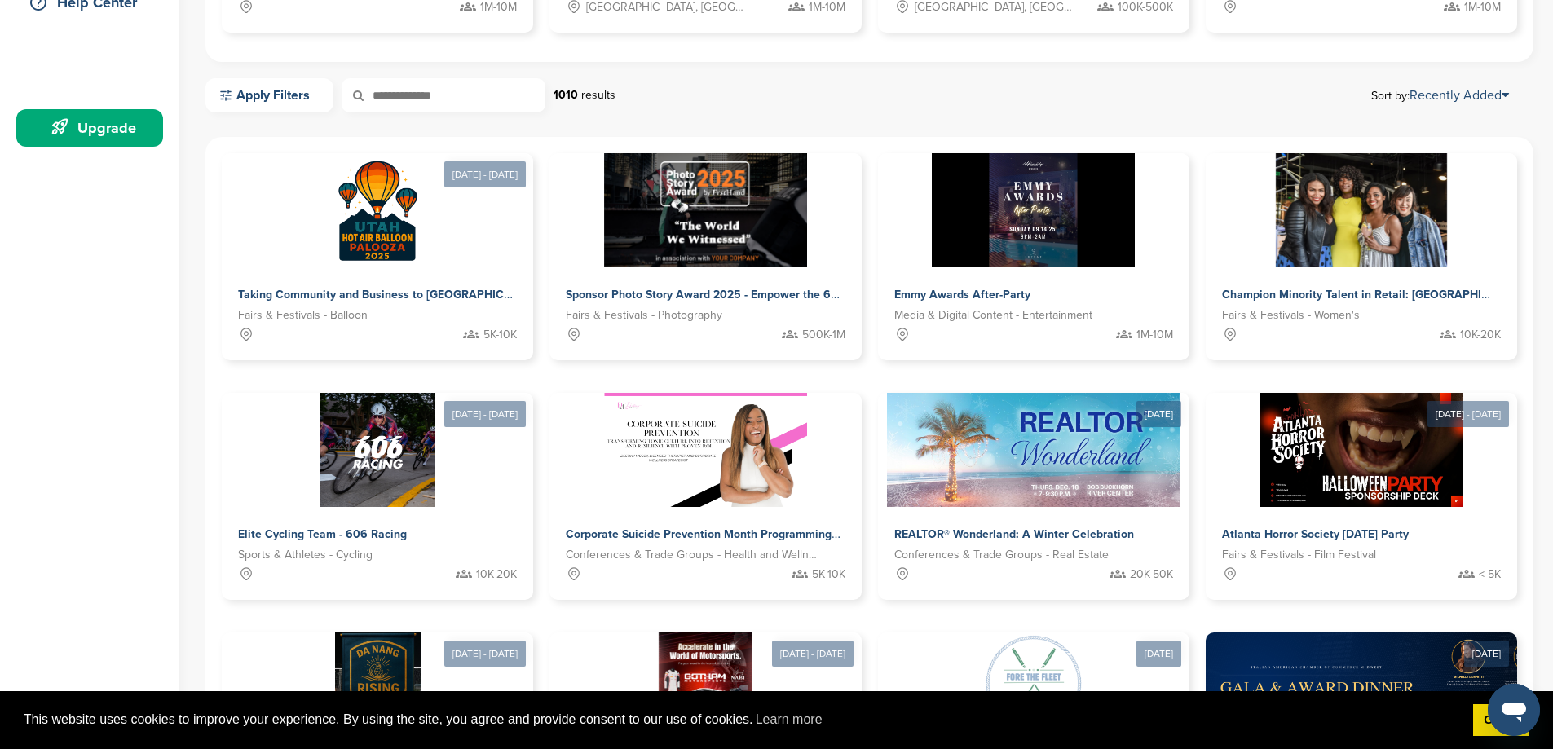
click at [87, 130] on div "Upgrade" at bounding box center [93, 127] width 139 height 29
